Goal: Transaction & Acquisition: Purchase product/service

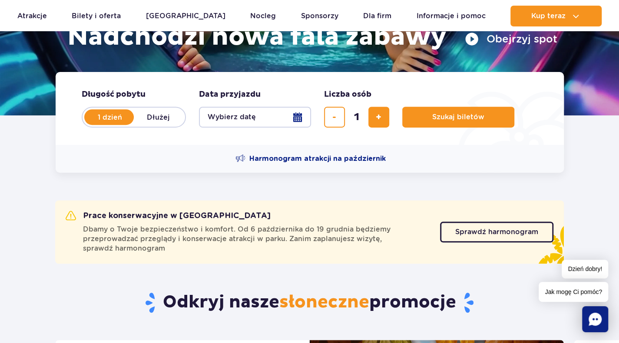
scroll to position [157, 0]
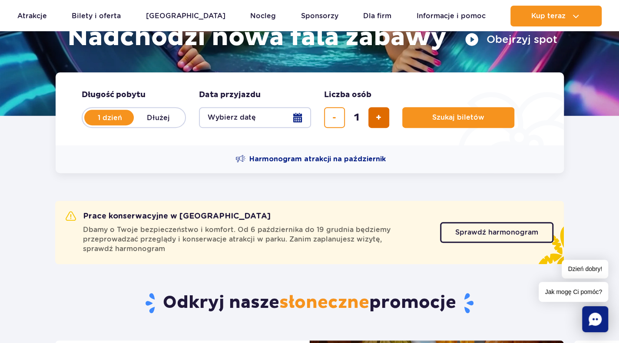
click at [387, 119] on button "dodaj bilet" at bounding box center [378, 117] width 21 height 21
type input "2"
click at [277, 121] on button "Wybierz datę" at bounding box center [255, 117] width 112 height 21
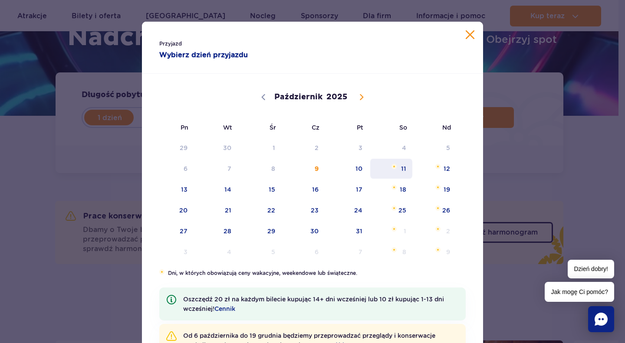
click at [399, 169] on span "11" at bounding box center [391, 169] width 44 height 20
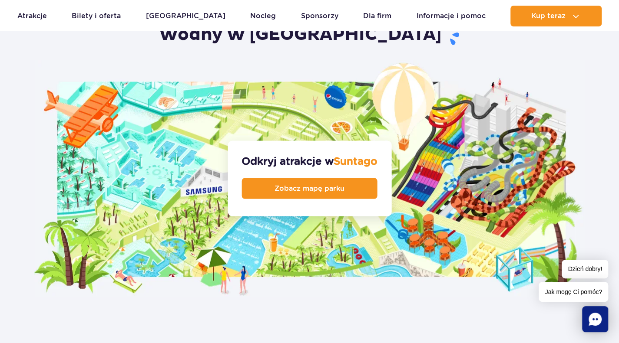
scroll to position [1083, 0]
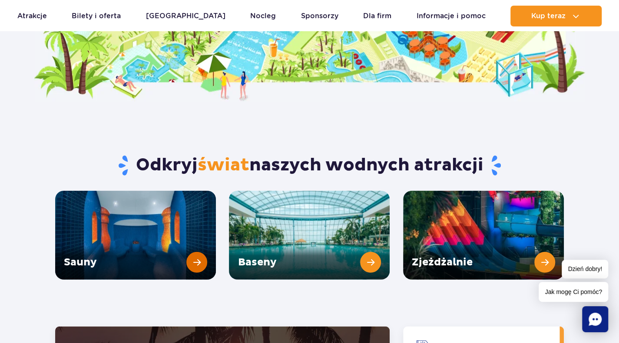
click at [192, 241] on link "Sauny" at bounding box center [135, 235] width 161 height 89
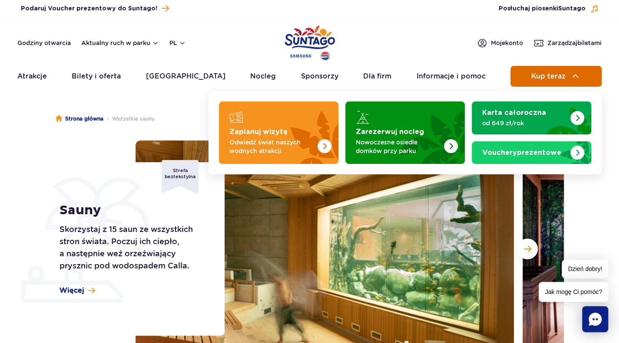
click at [569, 74] on button "Kup teraz" at bounding box center [555, 76] width 91 height 21
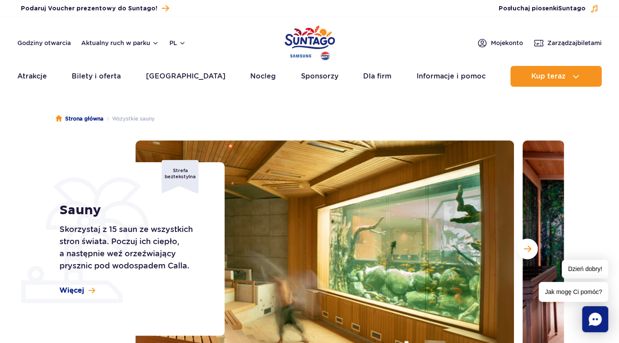
click at [562, 64] on header "Godziny otwarcia Aktualny ruch w parku pl PL EN UA Moje konto Zarządzaj biletam…" at bounding box center [309, 54] width 619 height 74
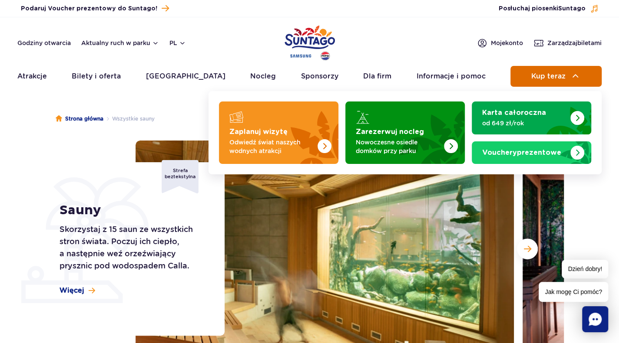
click at [538, 78] on span "Kup teraz" at bounding box center [547, 76] width 34 height 8
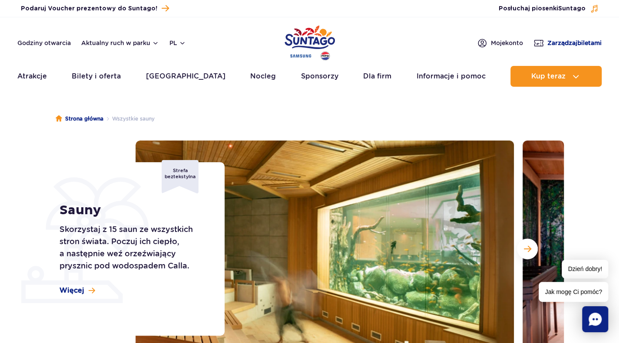
click at [558, 46] on span "Zarządzaj biletami" at bounding box center [574, 43] width 54 height 9
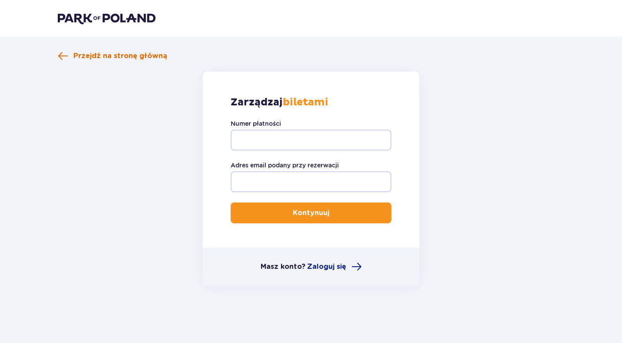
click at [63, 53] on span at bounding box center [63, 56] width 10 height 10
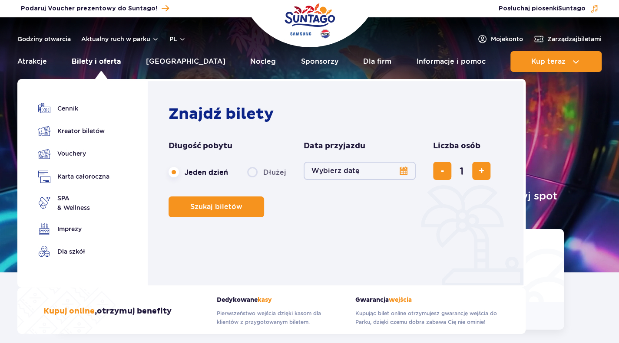
click at [97, 65] on link "Bilety i oferta" at bounding box center [96, 61] width 49 height 21
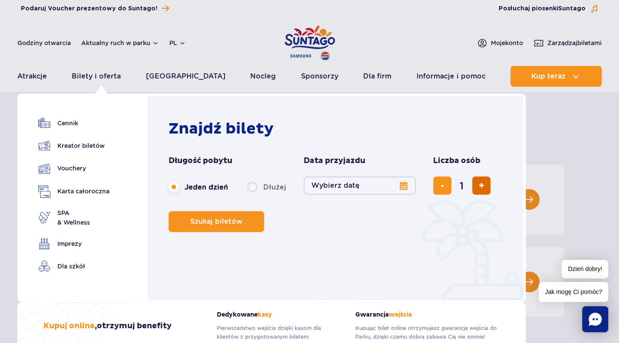
click at [479, 186] on span "dodaj bilet" at bounding box center [481, 186] width 6 height 0
type input "2"
click at [403, 185] on button "Wybierz datę" at bounding box center [359, 186] width 112 height 18
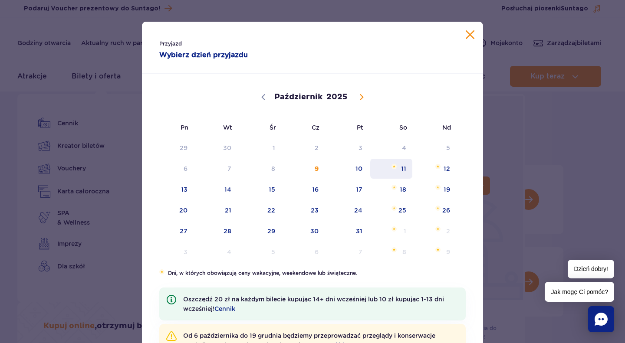
click at [401, 164] on span "11" at bounding box center [391, 169] width 44 height 20
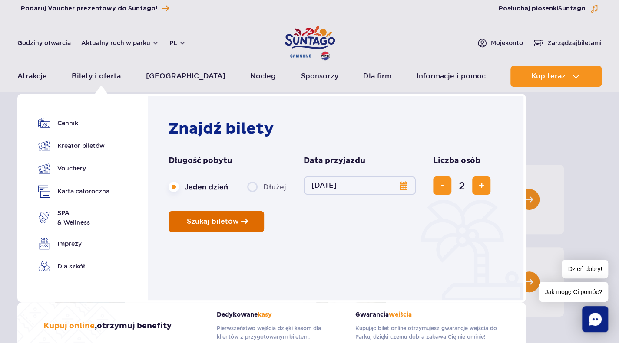
click at [221, 226] on button "Szukaj biletów" at bounding box center [216, 221] width 96 height 21
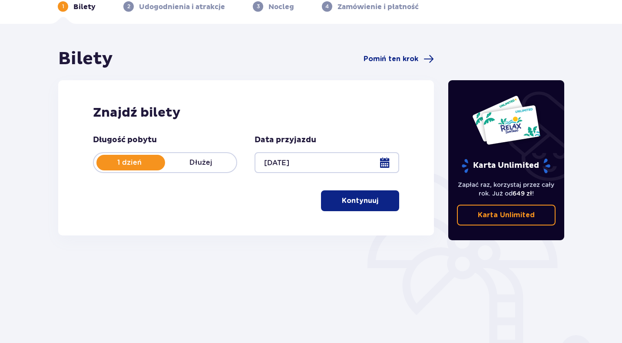
scroll to position [44, 0]
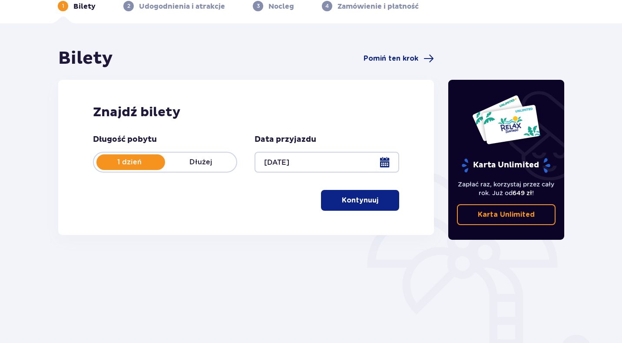
click at [363, 197] on p "Kontynuuj" at bounding box center [360, 201] width 36 height 10
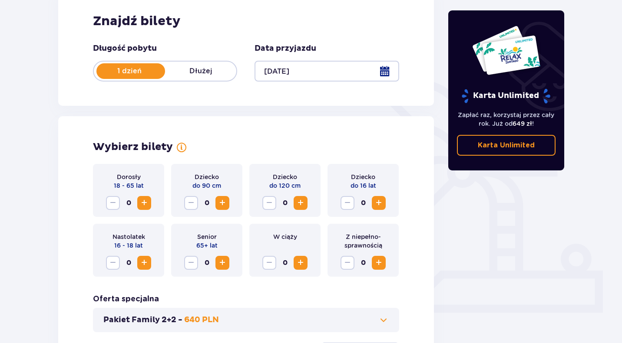
scroll to position [232, 0]
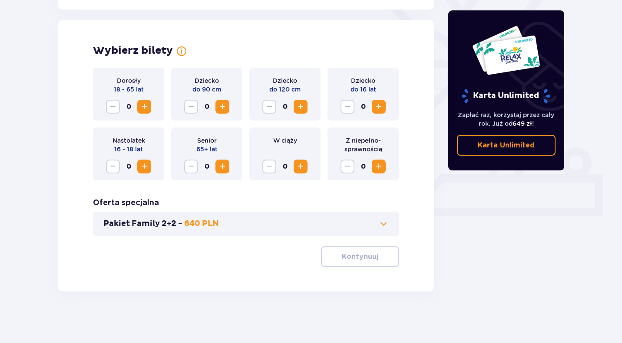
click at [143, 110] on span "Zwiększ" at bounding box center [144, 107] width 10 height 10
click at [362, 257] on p "Kontynuuj" at bounding box center [360, 257] width 36 height 10
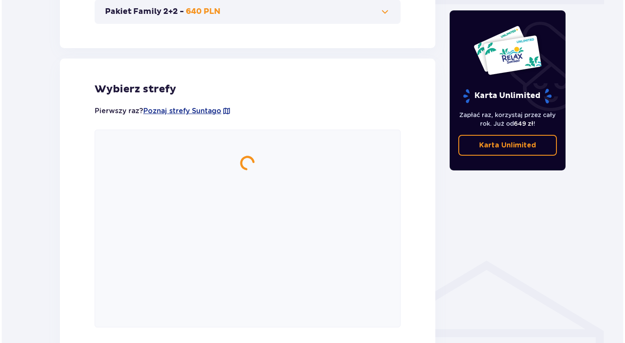
scroll to position [482, 0]
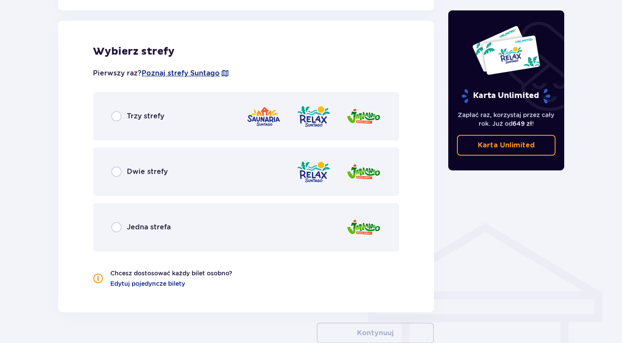
click at [193, 74] on span "Poznaj strefy Suntago" at bounding box center [181, 74] width 78 height 10
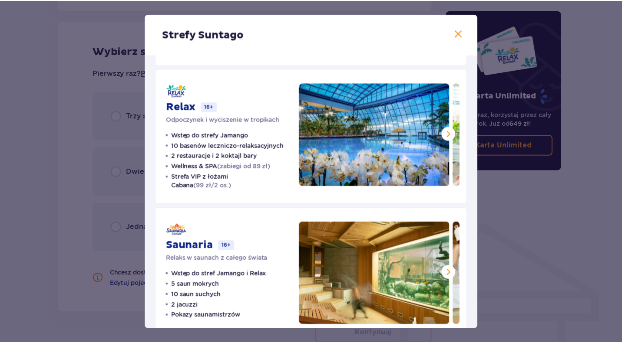
scroll to position [155, 0]
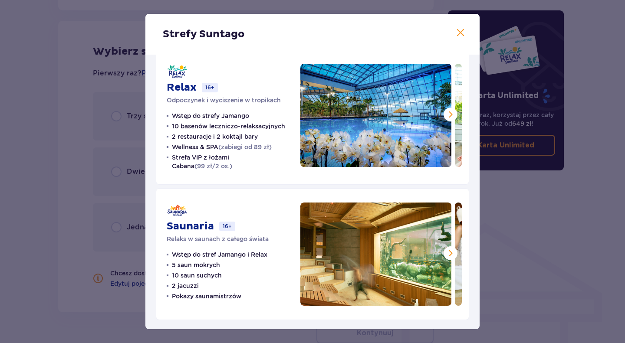
click at [461, 34] on span at bounding box center [460, 33] width 10 height 10
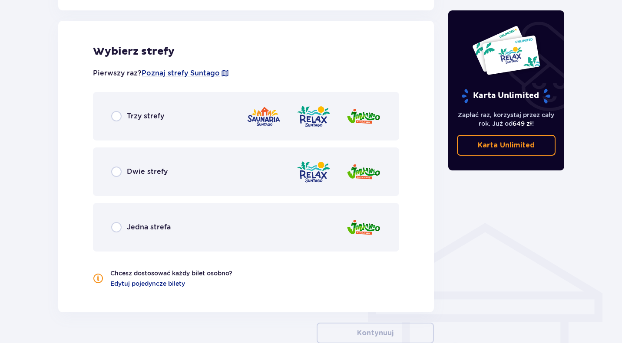
click at [116, 115] on input "radio" at bounding box center [116, 116] width 10 height 10
radio input "true"
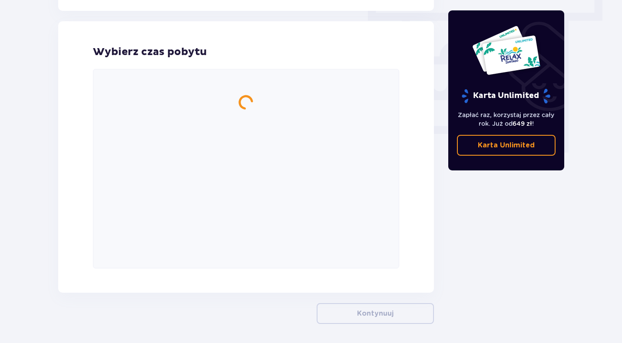
scroll to position [784, 0]
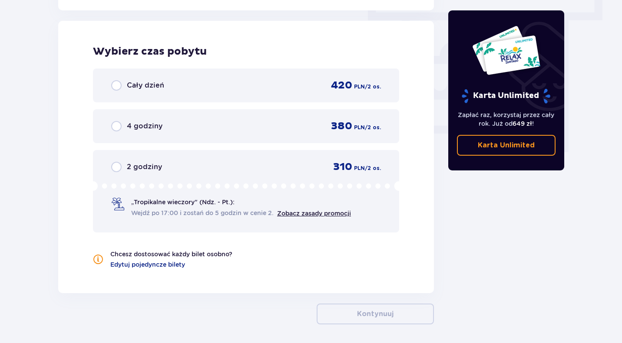
click at [120, 88] on input "radio" at bounding box center [116, 85] width 10 height 10
radio input "true"
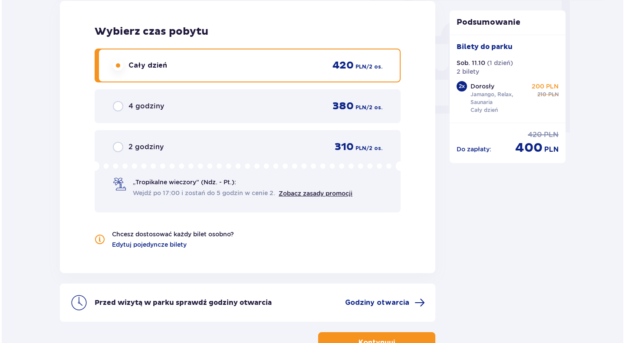
scroll to position [866, 0]
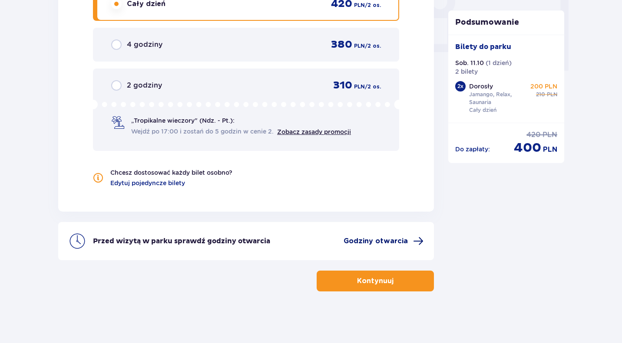
click at [412, 246] on span "Godziny otwarcia" at bounding box center [383, 241] width 80 height 10
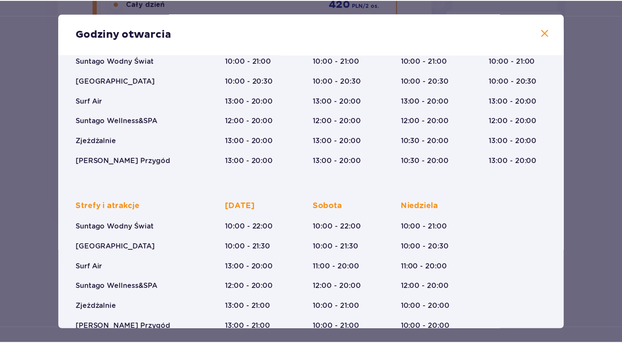
scroll to position [115, 0]
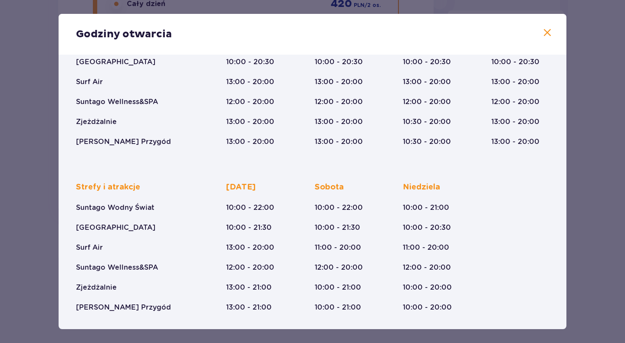
click at [549, 30] on span at bounding box center [547, 33] width 10 height 10
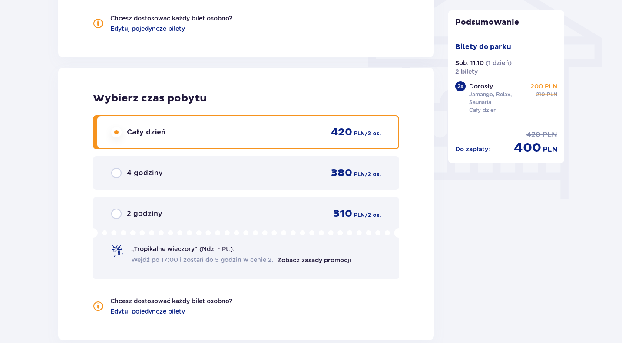
scroll to position [866, 0]
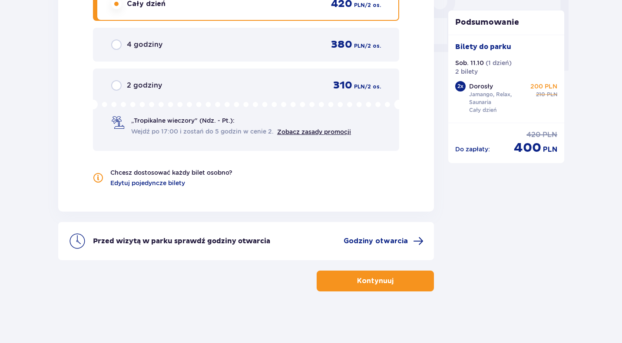
click at [375, 281] on p "Kontynuuj" at bounding box center [375, 282] width 36 height 10
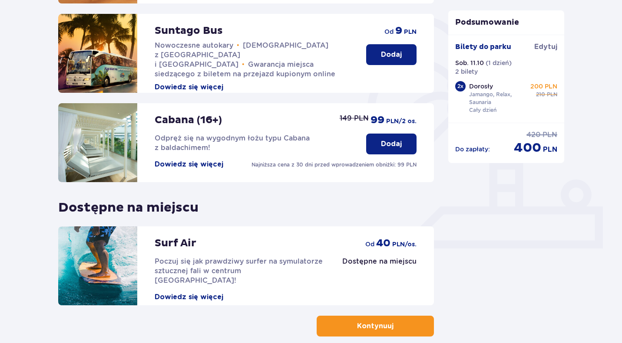
scroll to position [245, 0]
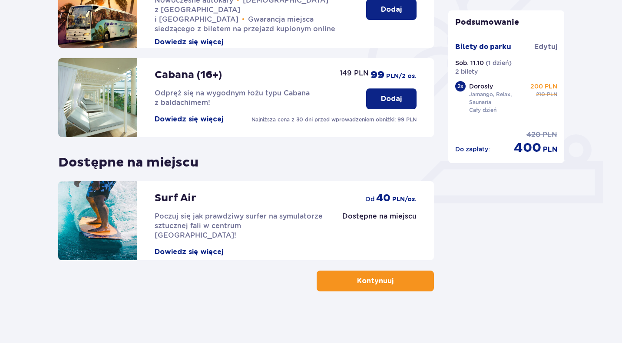
click at [380, 282] on p "Kontynuuj" at bounding box center [375, 282] width 36 height 10
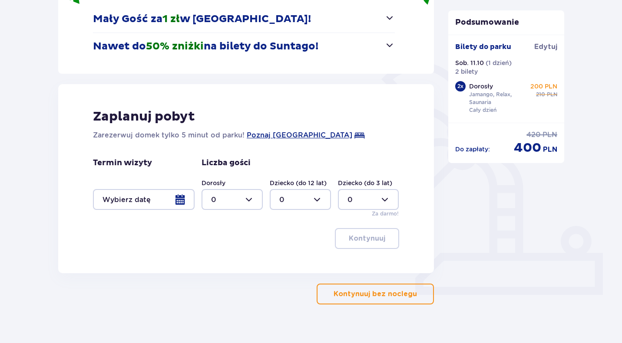
scroll to position [166, 0]
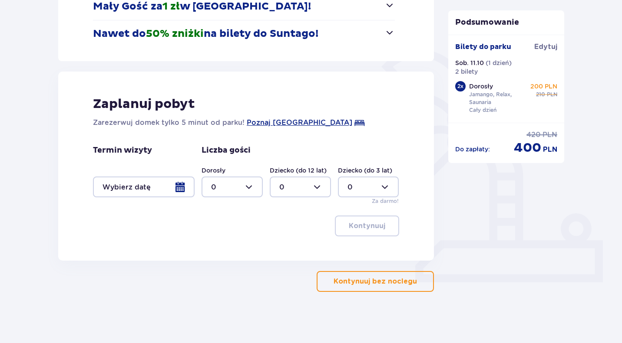
click at [391, 280] on p "Kontynuuj bez noclegu" at bounding box center [374, 282] width 83 height 10
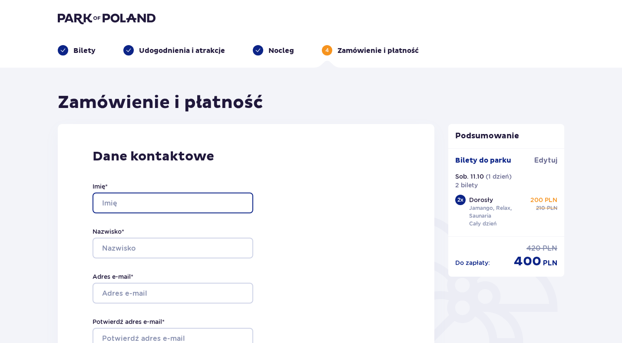
click at [146, 203] on input "Imię *" at bounding box center [172, 203] width 161 height 21
type input "Anna"
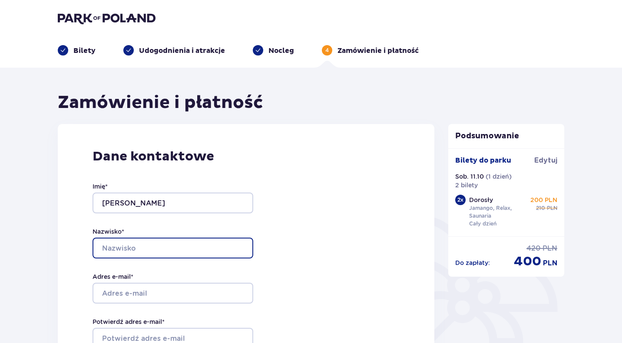
click at [158, 249] on input "Nazwisko *" at bounding box center [172, 248] width 161 height 21
type input "Grzyb"
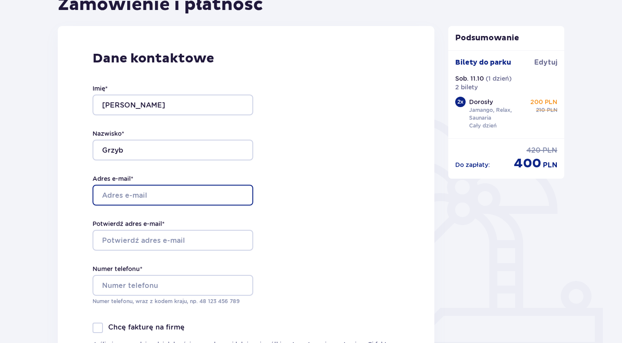
click at [124, 190] on input "Adres e-mail *" at bounding box center [172, 195] width 161 height 21
type input "agrzyb01@op.pl"
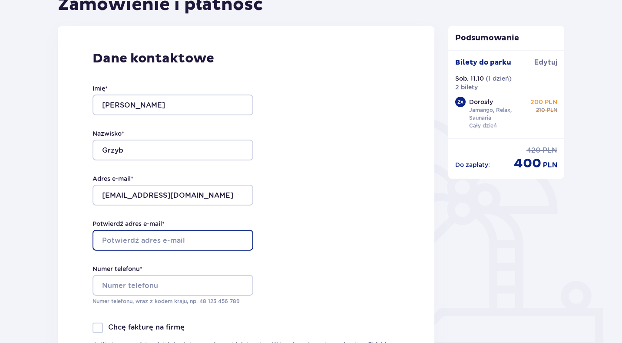
click at [175, 238] on input "Potwierdź adres e-mail *" at bounding box center [172, 240] width 161 height 21
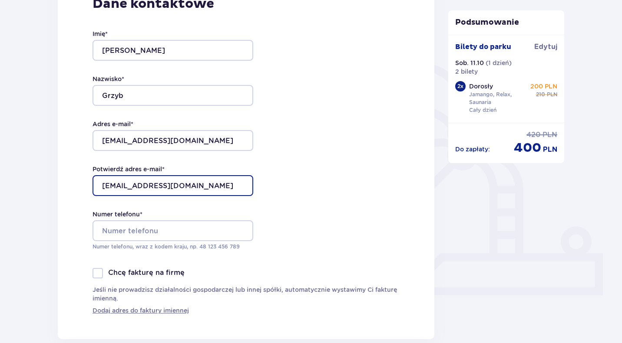
scroll to position [153, 0]
type input "agrzyb01@op.pl"
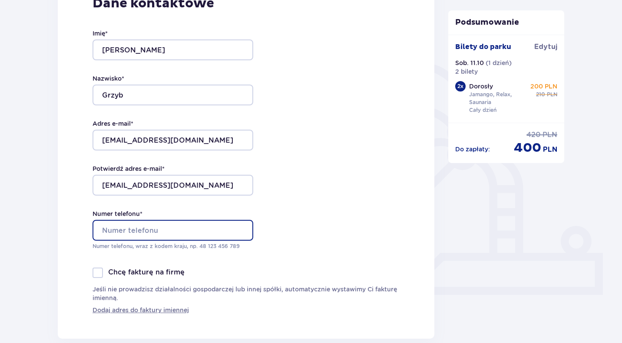
click at [146, 228] on input "Numer telefonu *" at bounding box center [172, 230] width 161 height 21
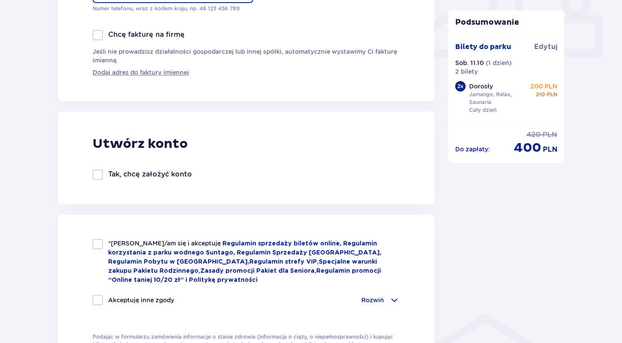
scroll to position [438, 0]
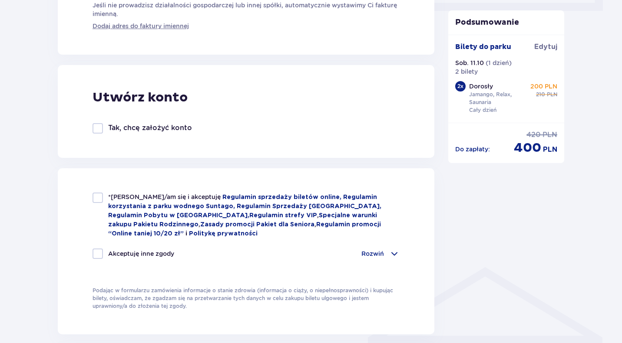
type input "510621464"
click at [98, 196] on div at bounding box center [97, 198] width 10 height 10
checkbox input "true"
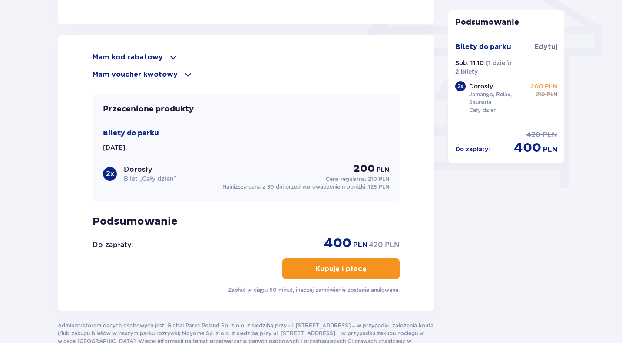
scroll to position [809, 0]
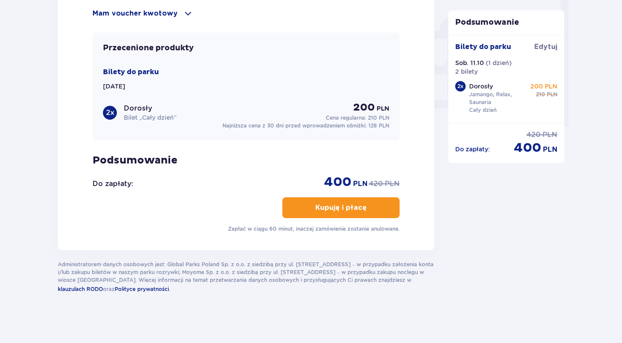
click at [353, 204] on p "Kupuję i płacę" at bounding box center [340, 208] width 51 height 10
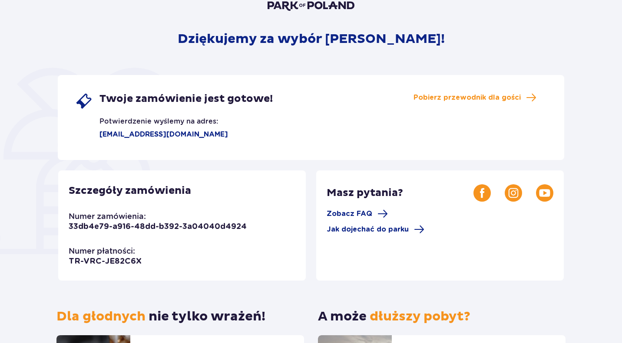
click at [143, 138] on p "[EMAIL_ADDRESS][DOMAIN_NAME]" at bounding box center [151, 135] width 153 height 10
drag, startPoint x: 143, startPoint y: 138, endPoint x: 155, endPoint y: 137, distance: 12.6
click at [155, 137] on p "[EMAIL_ADDRESS][DOMAIN_NAME]" at bounding box center [151, 135] width 153 height 10
click at [424, 112] on div "Twoje zamówienie jest gotowe! Potwierdzenie wyślemy na adres: [EMAIL_ADDRESS][D…" at bounding box center [311, 117] width 506 height 85
drag, startPoint x: 244, startPoint y: 229, endPoint x: 72, endPoint y: 246, distance: 173.2
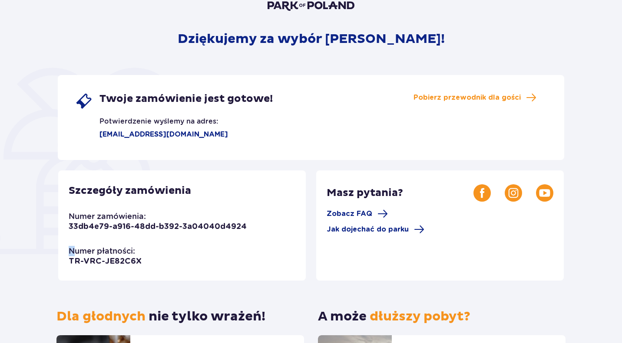
click at [72, 246] on div "Szczegóły zamówienia Numer zamówienia: 33db4e79-a916-48dd-b392-3a04040d4924 Num…" at bounding box center [181, 226] width 247 height 110
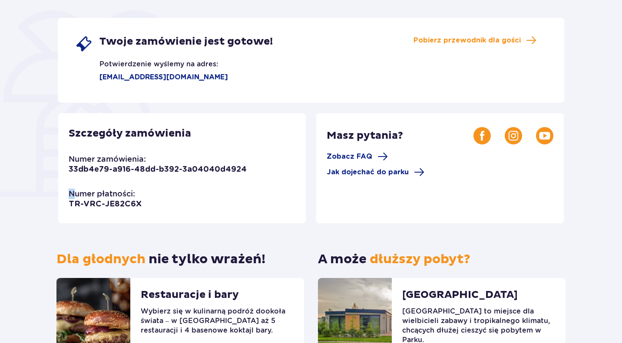
scroll to position [155, 0]
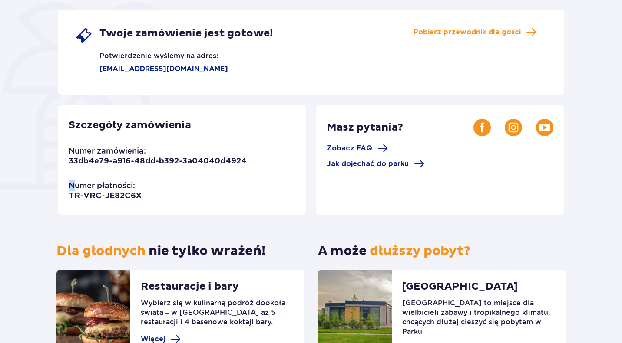
click at [255, 173] on div "Szczegóły zamówienia Numer zamówienia: 33db4e79-a916-48dd-b392-3a04040d4924 Num…" at bounding box center [181, 160] width 247 height 110
drag, startPoint x: 244, startPoint y: 164, endPoint x: 53, endPoint y: 165, distance: 191.4
click at [53, 165] on div "Dziękujemy za wybór Suntago! Twoje zamówienie jest gotowe! Potwierdzenie wyślem…" at bounding box center [311, 135] width 520 height 458
copy p "33db4e79-a916-48dd-b392-3a04040d4924"
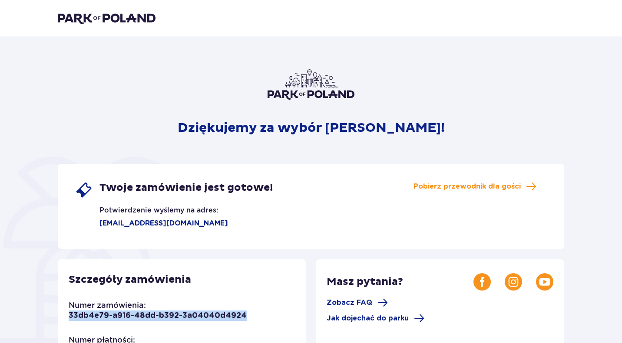
click at [135, 18] on img at bounding box center [107, 18] width 98 height 12
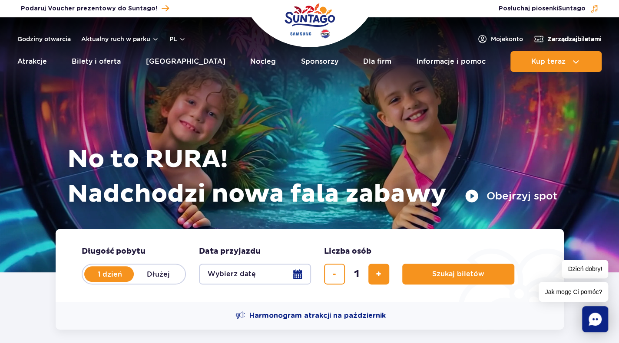
click at [560, 38] on span "Zarządzaj biletami" at bounding box center [574, 39] width 54 height 9
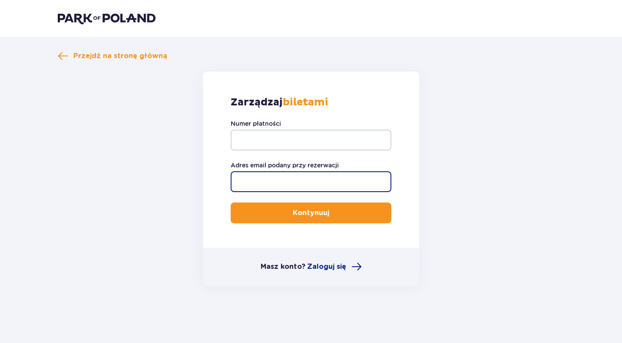
click at [284, 171] on input "Adres email podany przy rezerwacji" at bounding box center [311, 181] width 161 height 21
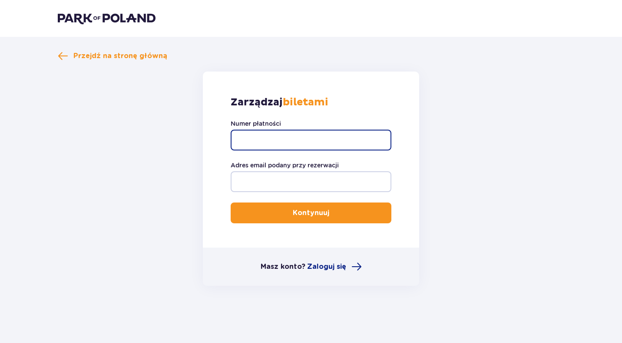
click at [272, 137] on input "Numer płatności" at bounding box center [311, 140] width 161 height 21
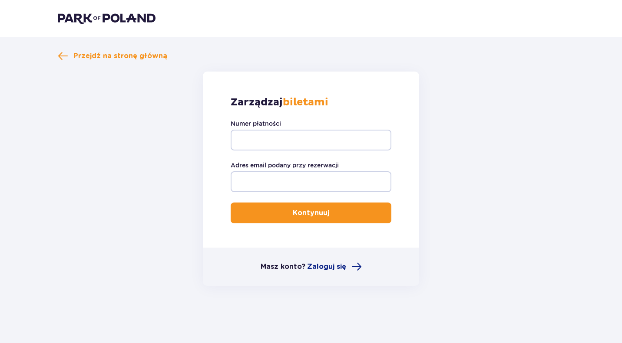
click at [113, 11] on header at bounding box center [311, 18] width 622 height 37
click at [128, 20] on img at bounding box center [107, 18] width 98 height 12
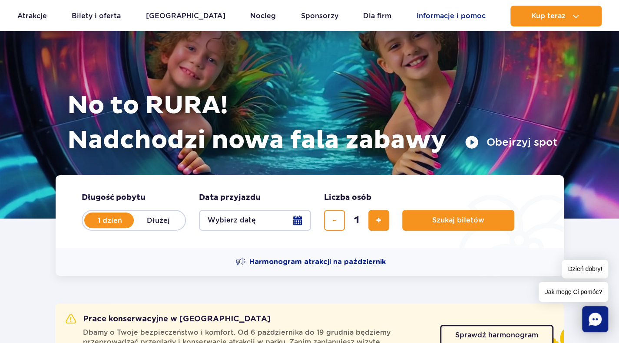
scroll to position [34, 0]
